Goal: Task Accomplishment & Management: Use online tool/utility

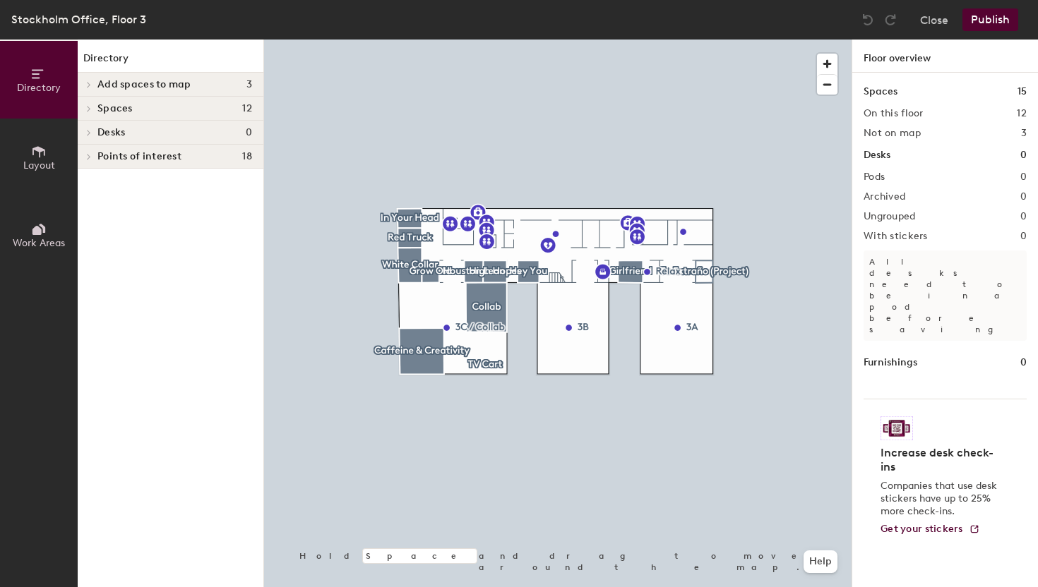
click at [90, 107] on icon at bounding box center [89, 109] width 3 height 6
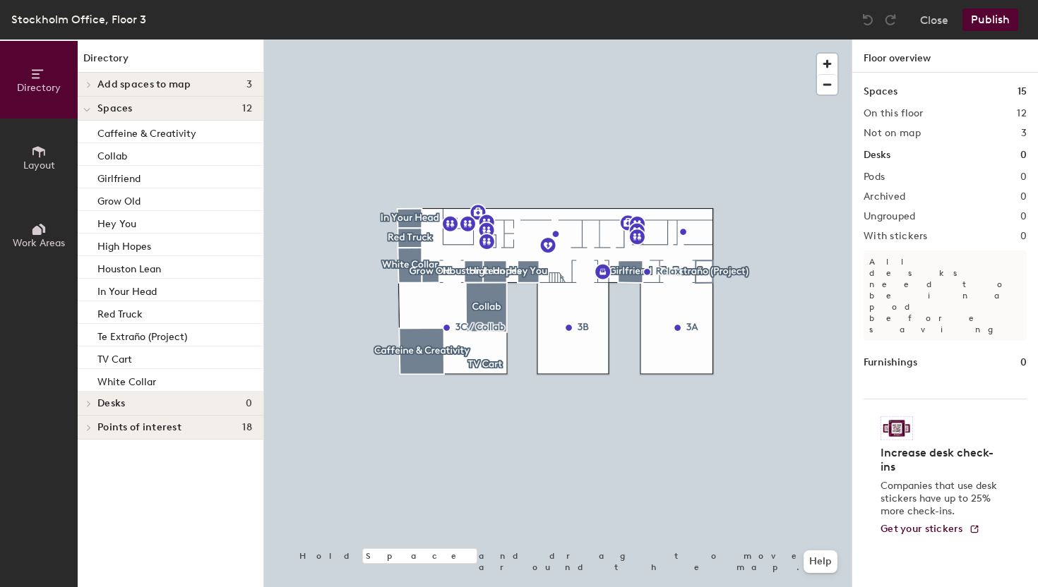
click at [91, 88] on div at bounding box center [87, 84] width 18 height 23
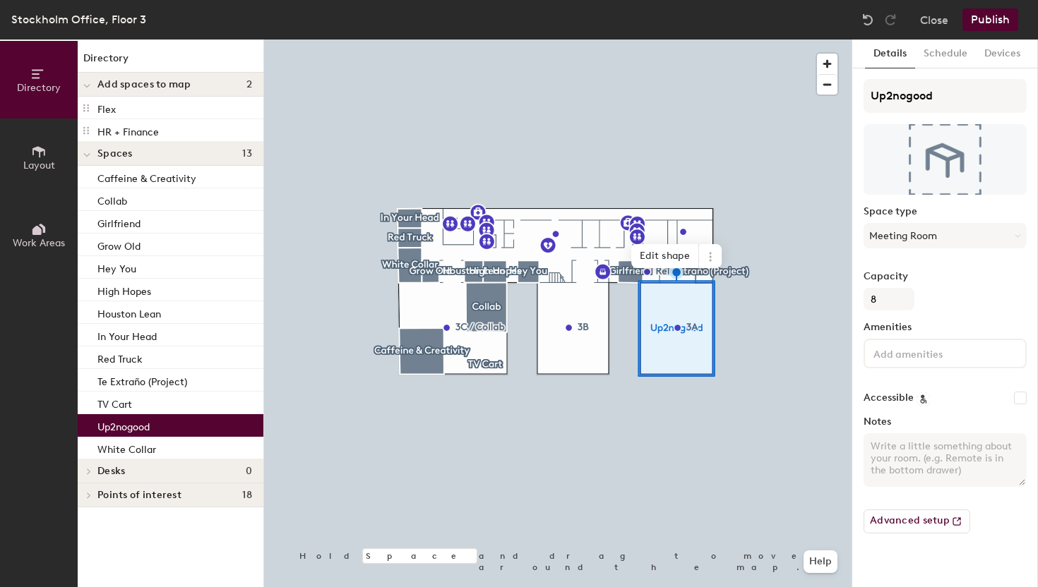
click at [995, 19] on button "Publish" at bounding box center [990, 19] width 56 height 23
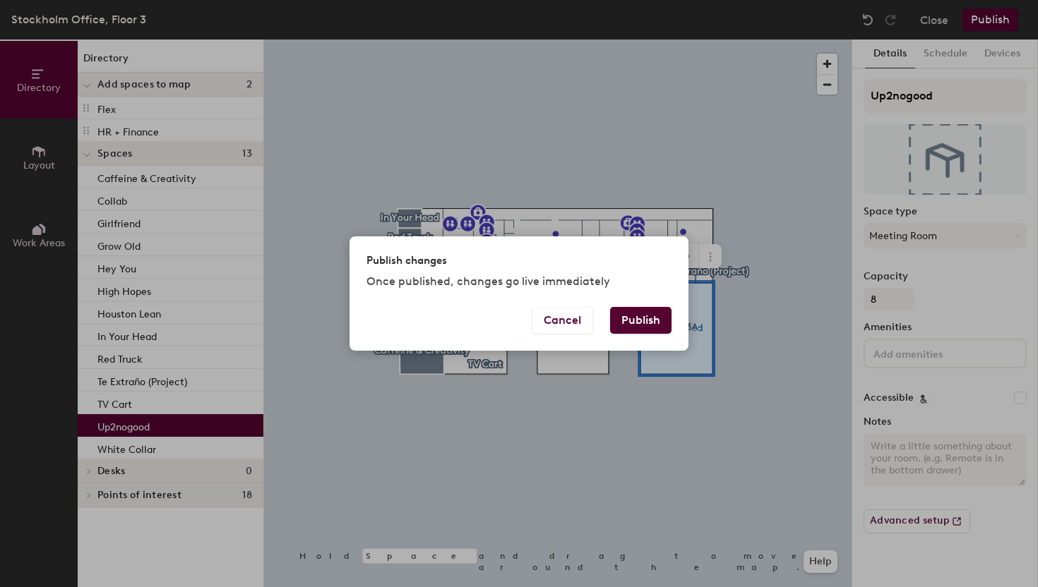
click at [637, 316] on button "Publish" at bounding box center [640, 320] width 61 height 27
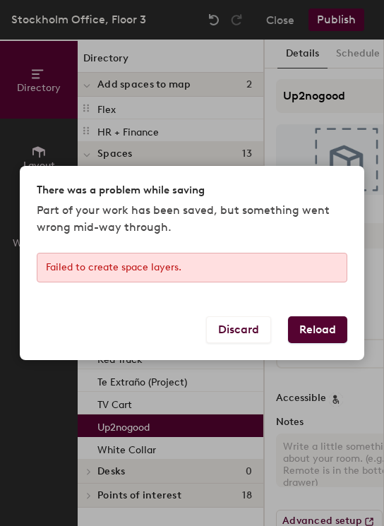
click at [313, 333] on button "Reload" at bounding box center [317, 329] width 59 height 27
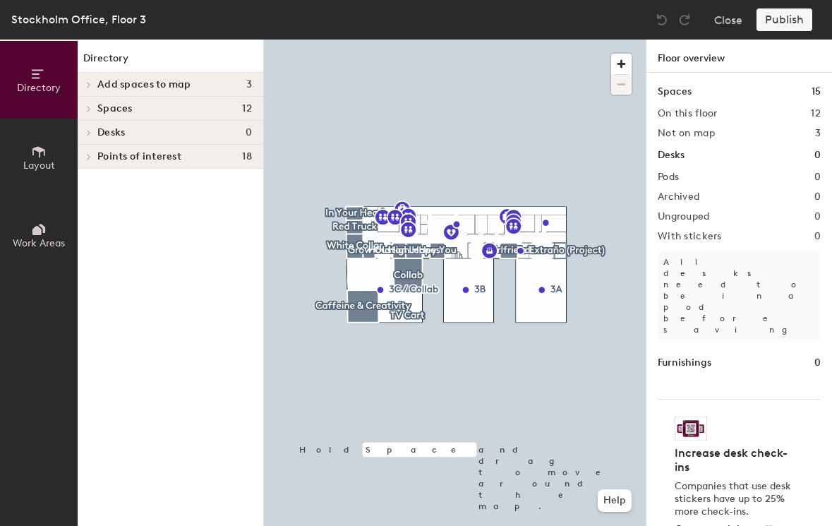
click at [91, 109] on icon at bounding box center [89, 108] width 6 height 7
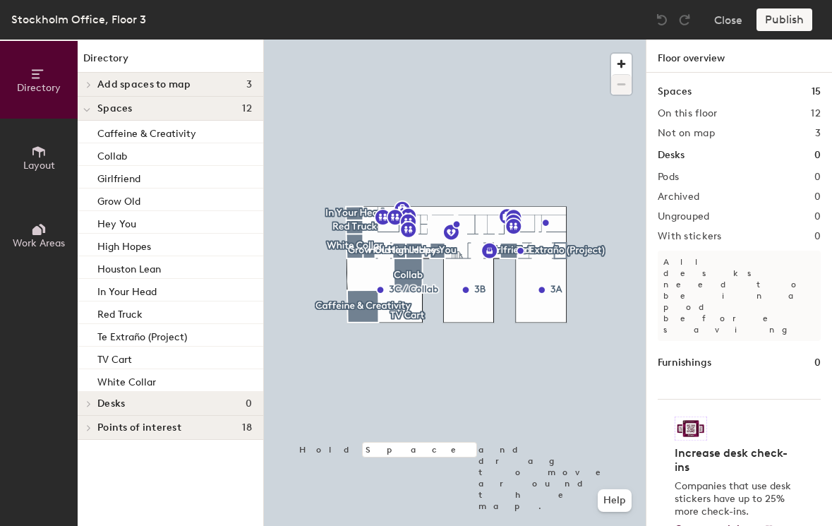
click at [95, 88] on div at bounding box center [87, 84] width 18 height 23
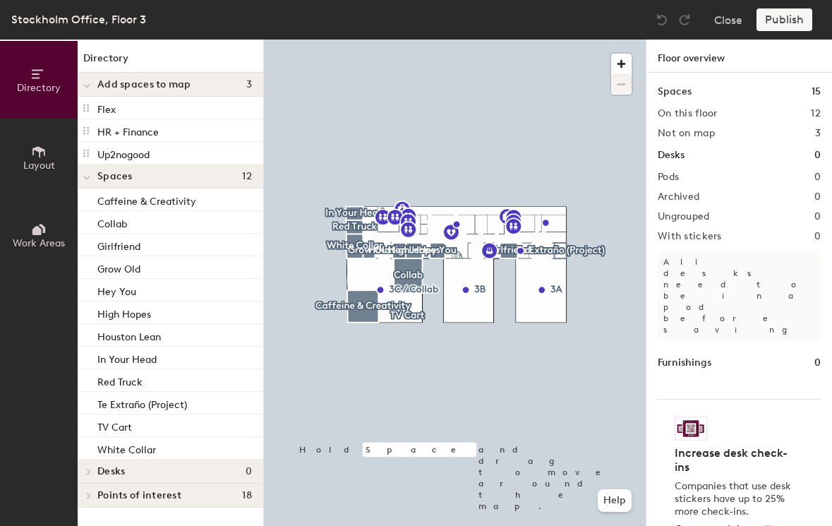
click at [95, 88] on div at bounding box center [87, 84] width 18 height 23
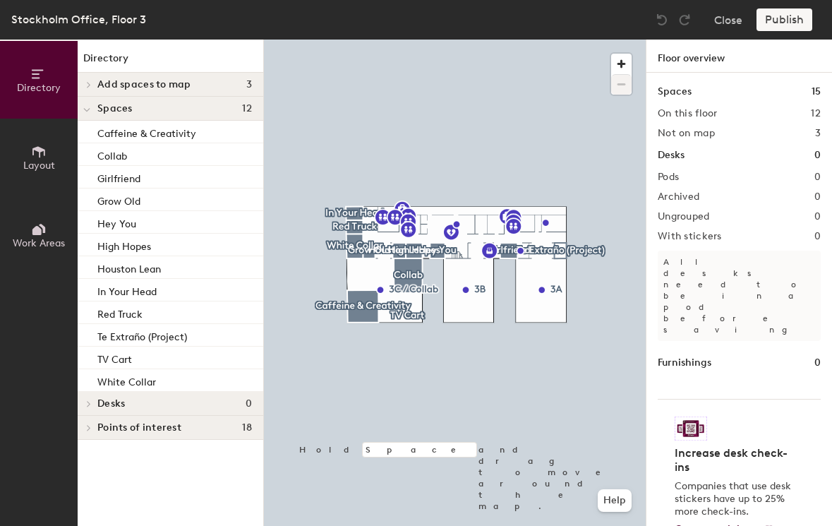
click at [86, 82] on icon at bounding box center [89, 84] width 6 height 7
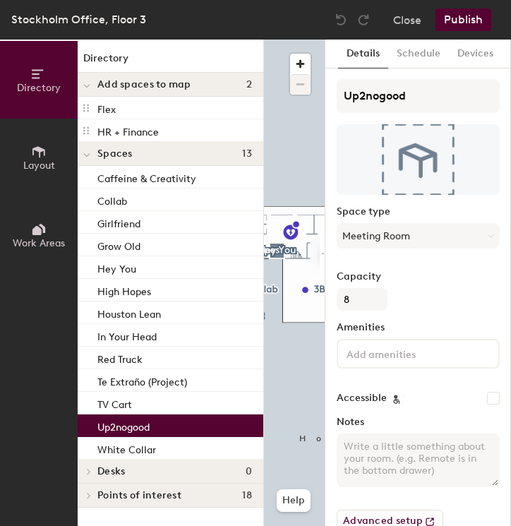
click at [37, 76] on icon at bounding box center [39, 74] width 16 height 16
click at [383, 22] on button "Publish" at bounding box center [464, 19] width 56 height 23
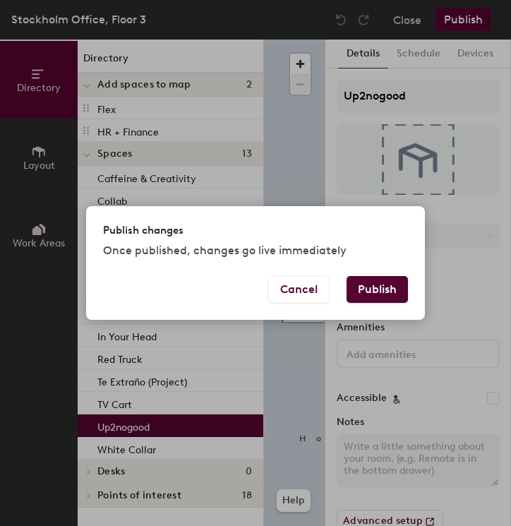
click at [377, 292] on button "Publish" at bounding box center [377, 289] width 61 height 27
